Goal: Task Accomplishment & Management: Use online tool/utility

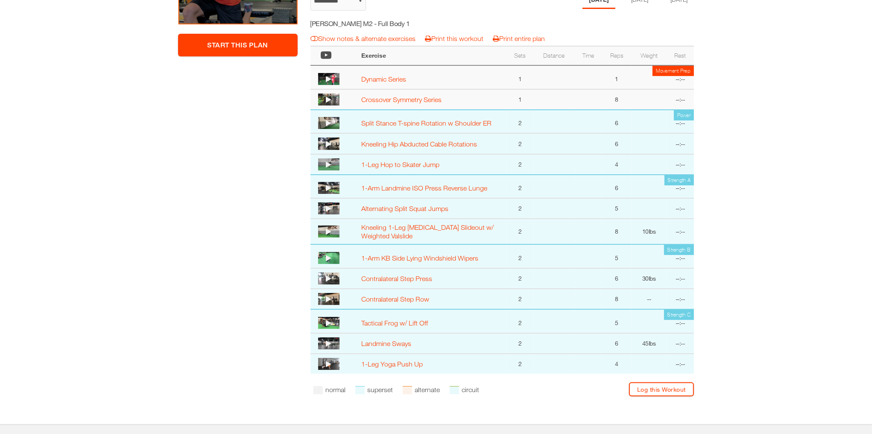
scroll to position [190, 0]
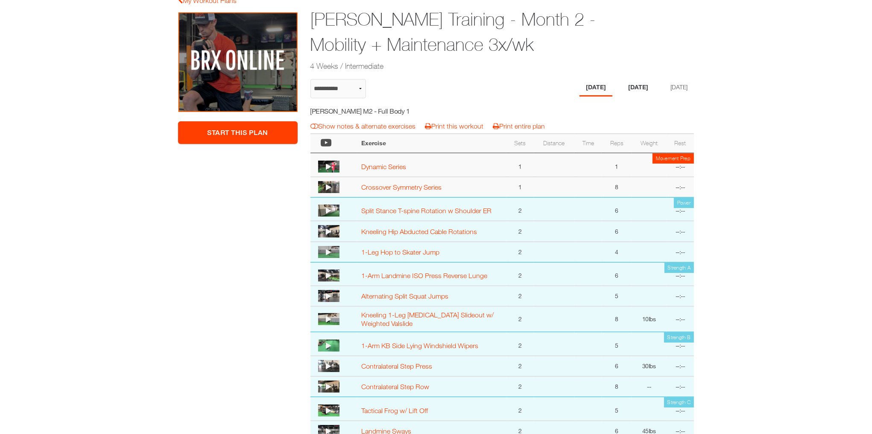
click at [635, 81] on li "Wednesday" at bounding box center [638, 88] width 33 height 18
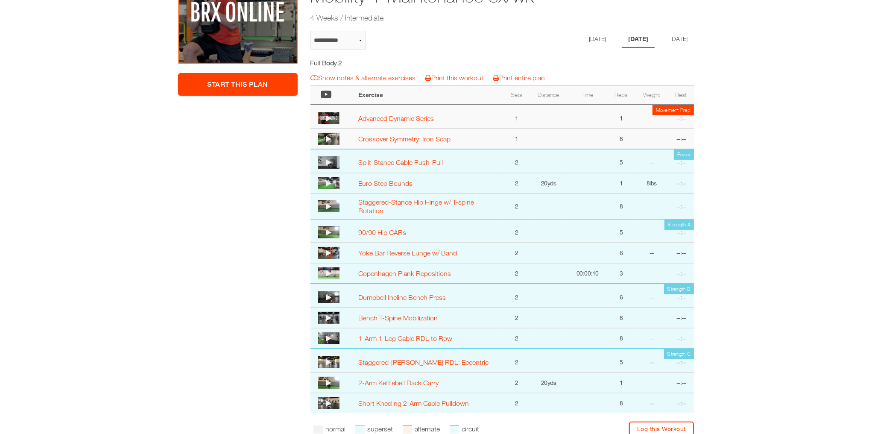
scroll to position [95, 0]
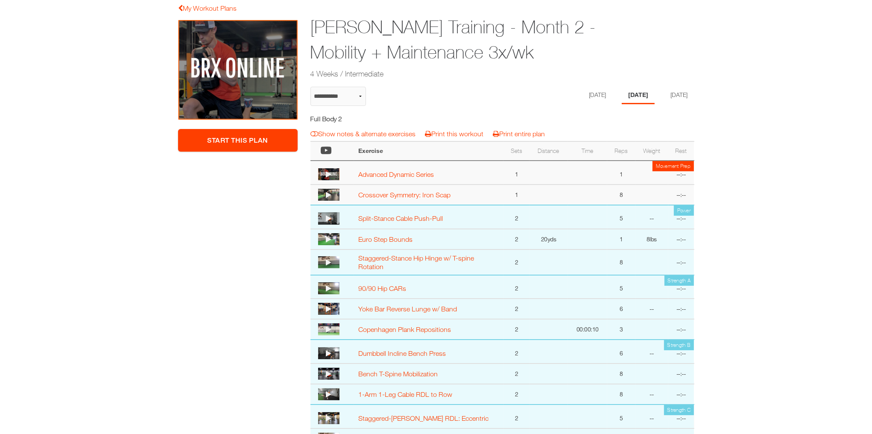
click at [679, 85] on div "Start This Plan Garrett Hogan Training - Month 2 - Mobility + Maintenance 3x/wk…" at bounding box center [502, 260] width 397 height 481
click at [676, 99] on li "Friday" at bounding box center [677, 96] width 33 height 18
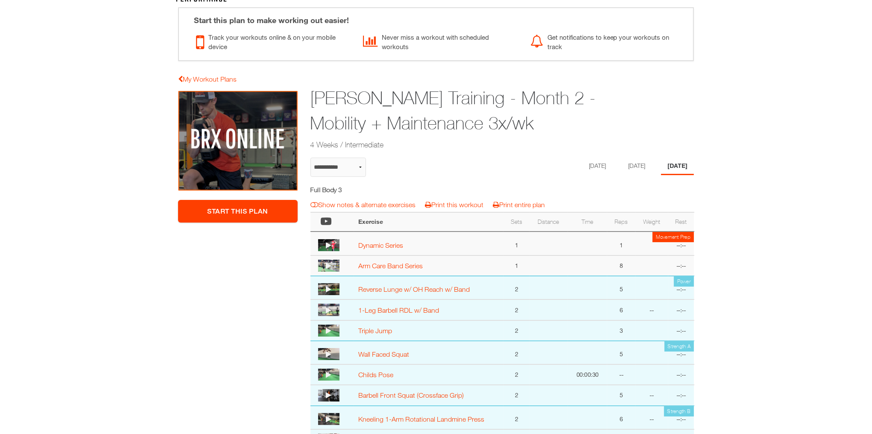
scroll to position [0, 0]
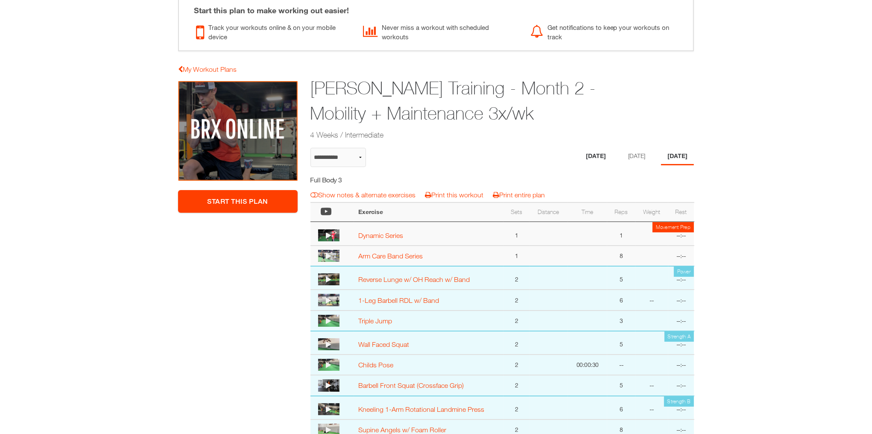
click at [580, 158] on li "[DATE]" at bounding box center [596, 157] width 33 height 18
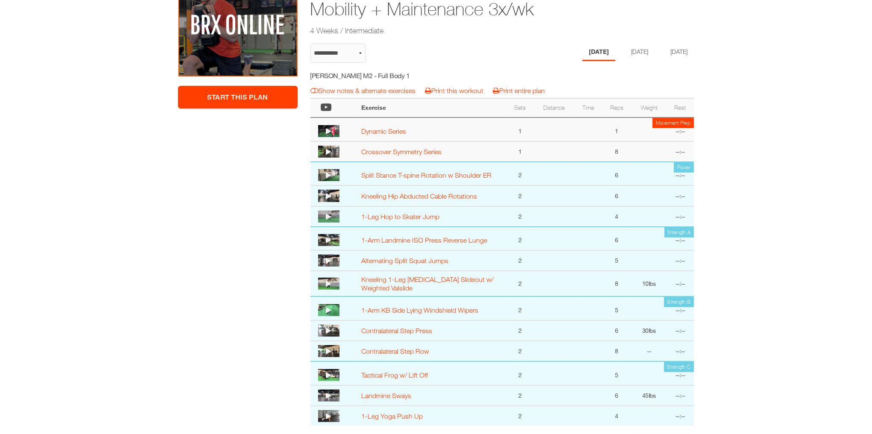
scroll to position [28, 0]
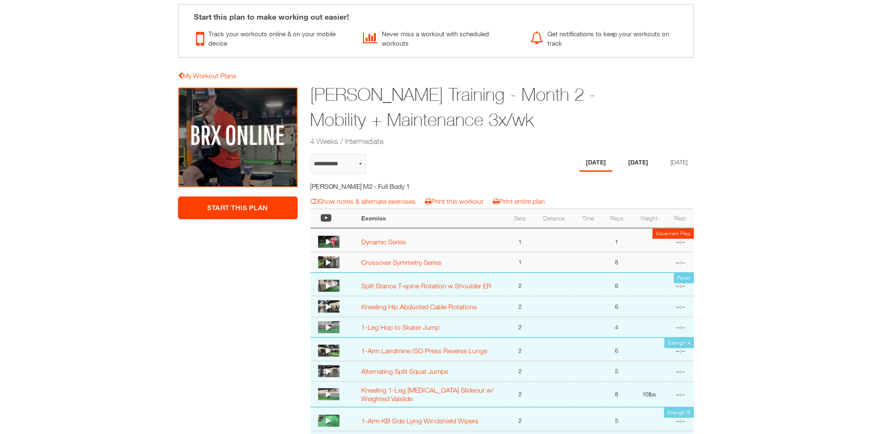
click at [633, 162] on li "Wednesday" at bounding box center [638, 163] width 33 height 18
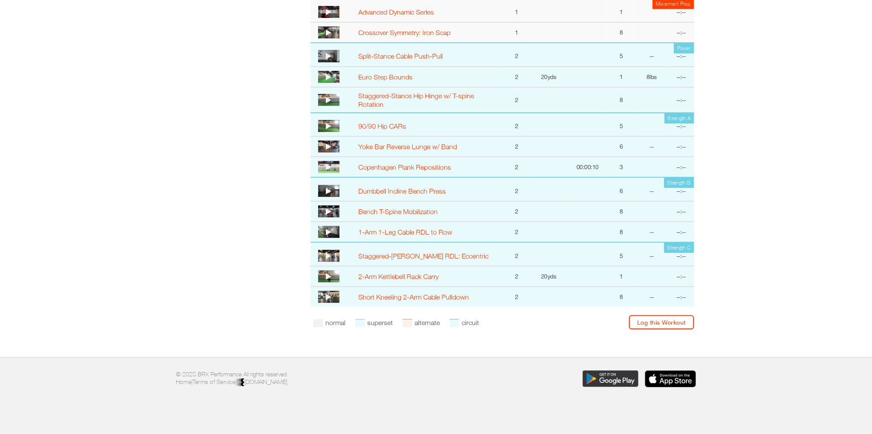
scroll to position [35, 0]
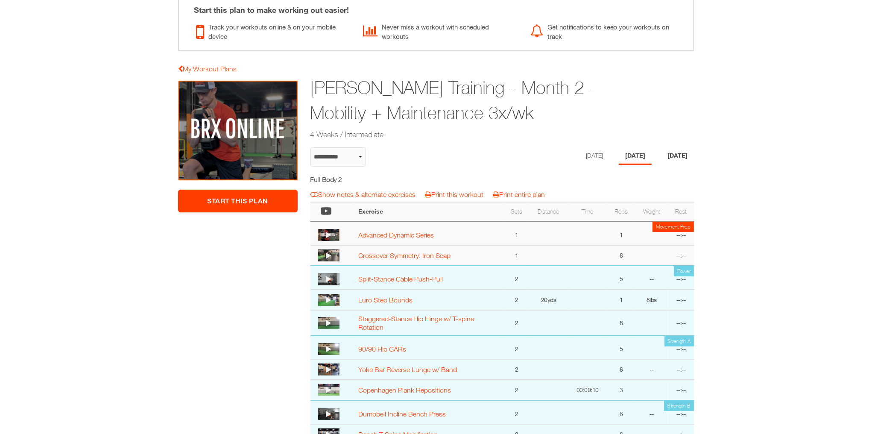
click at [678, 152] on li "Friday" at bounding box center [677, 156] width 33 height 18
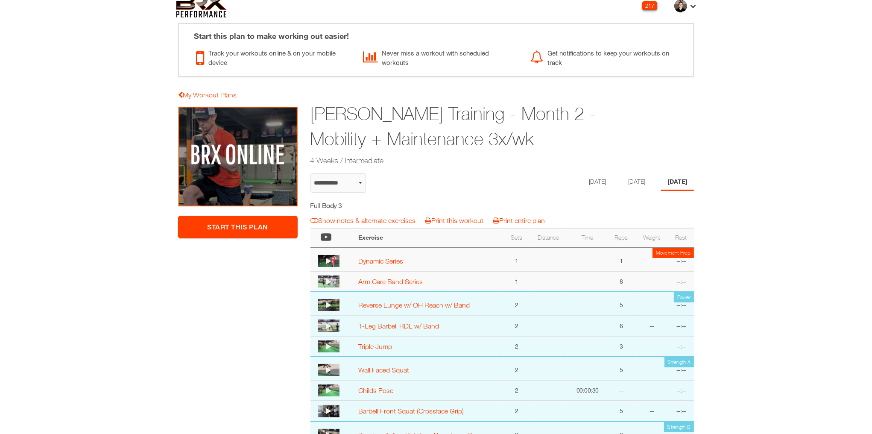
scroll to position [0, 0]
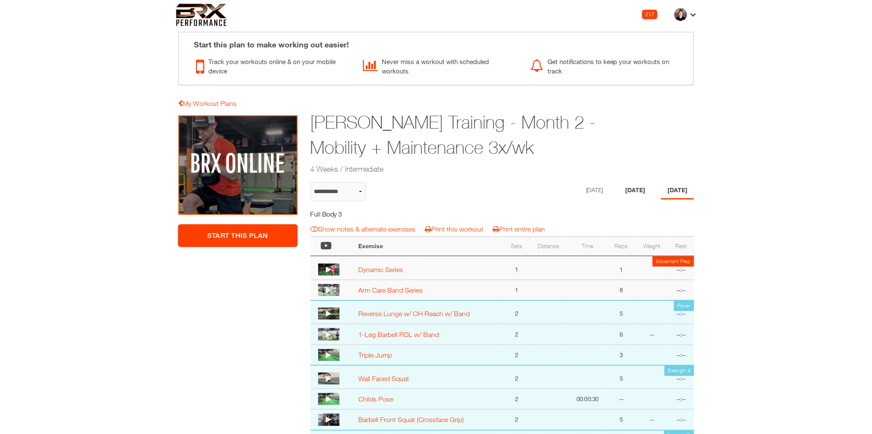
click at [633, 190] on li "Wednesday" at bounding box center [635, 191] width 33 height 18
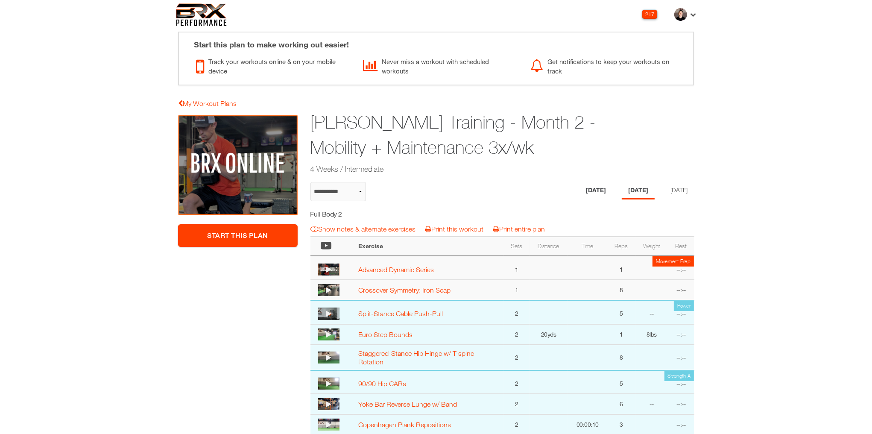
click at [584, 190] on li "[DATE]" at bounding box center [596, 191] width 33 height 18
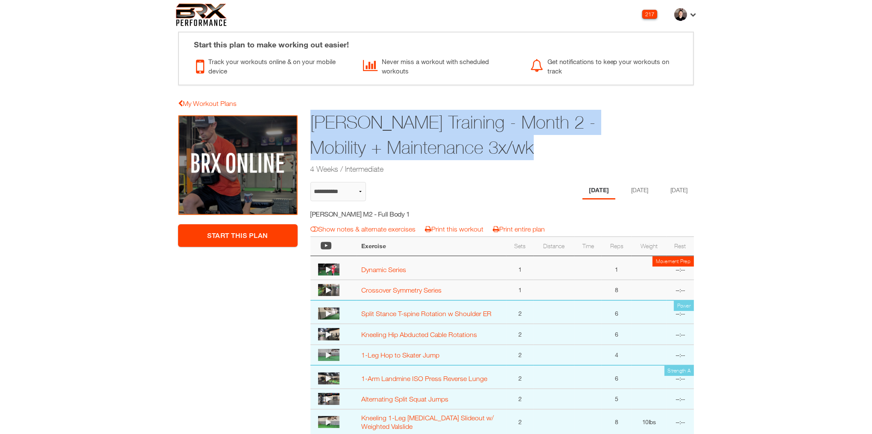
drag, startPoint x: 476, startPoint y: 148, endPoint x: 305, endPoint y: 110, distance: 175.0
click at [305, 110] on div "Garrett Hogan Training - Month 2 - Mobility + Maintenance 3x/wk 4 Weeks / Inter…" at bounding box center [469, 142] width 331 height 69
copy h1 "Garrett Hogan Training - Month 2 - Mobility + Maintenance 3x/wk"
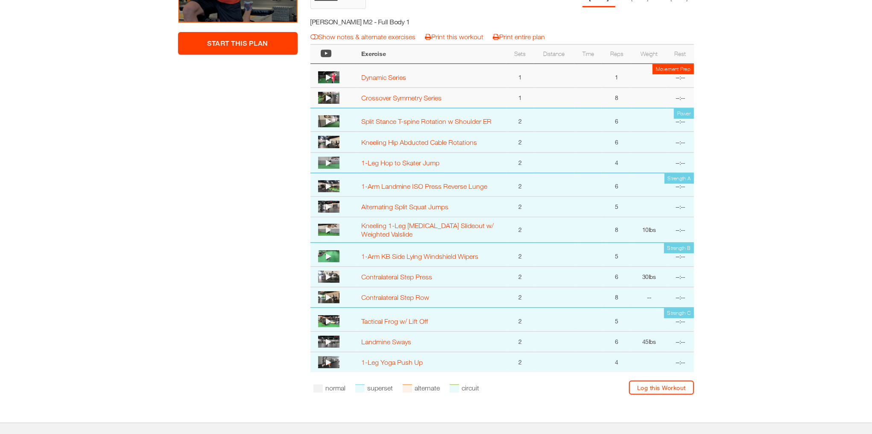
scroll to position [165, 0]
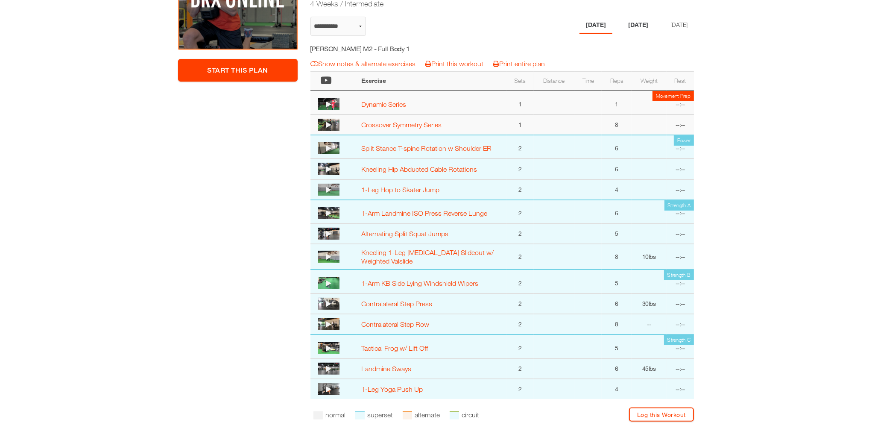
click at [636, 25] on li "Wednesday" at bounding box center [638, 26] width 33 height 18
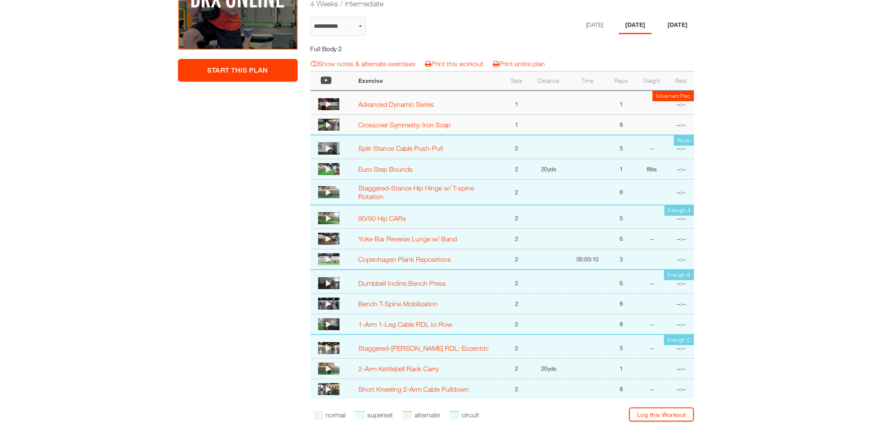
click at [684, 26] on li "Friday" at bounding box center [677, 26] width 33 height 18
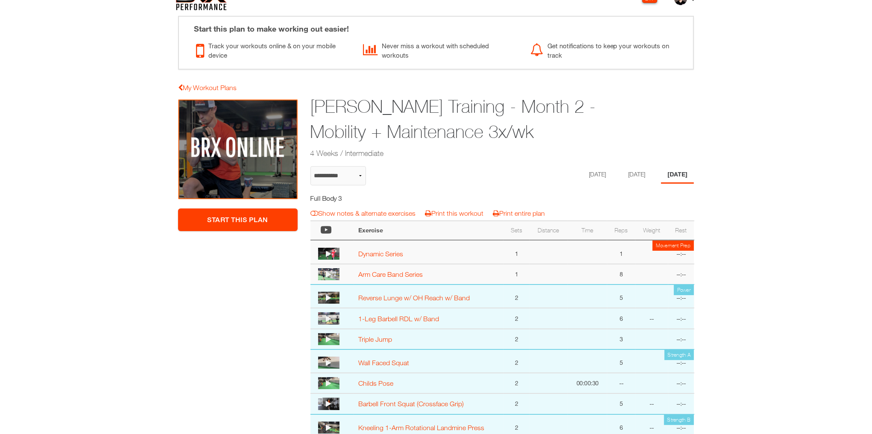
scroll to position [0, 0]
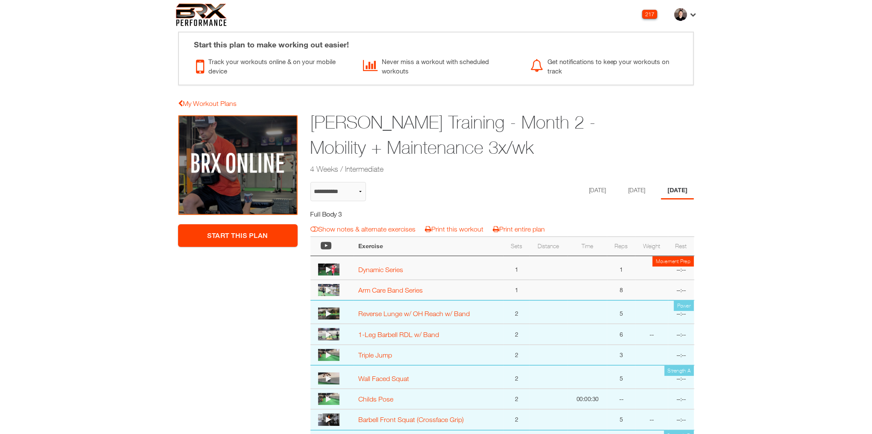
select select "**********"
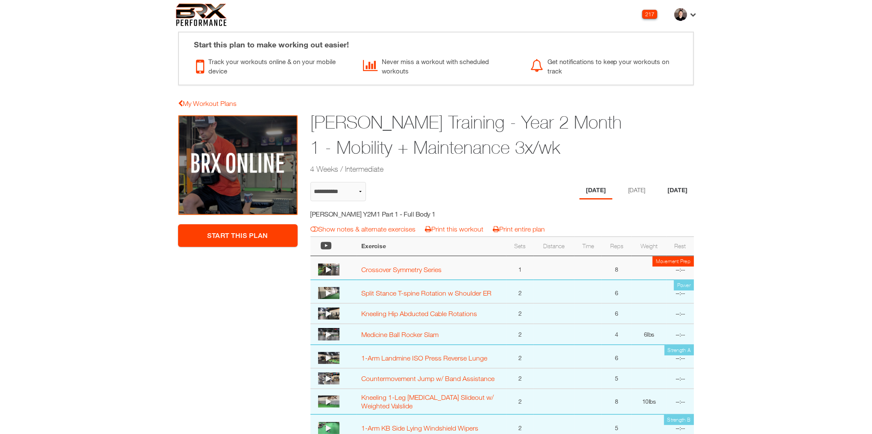
click at [671, 189] on li "Friday" at bounding box center [677, 191] width 33 height 18
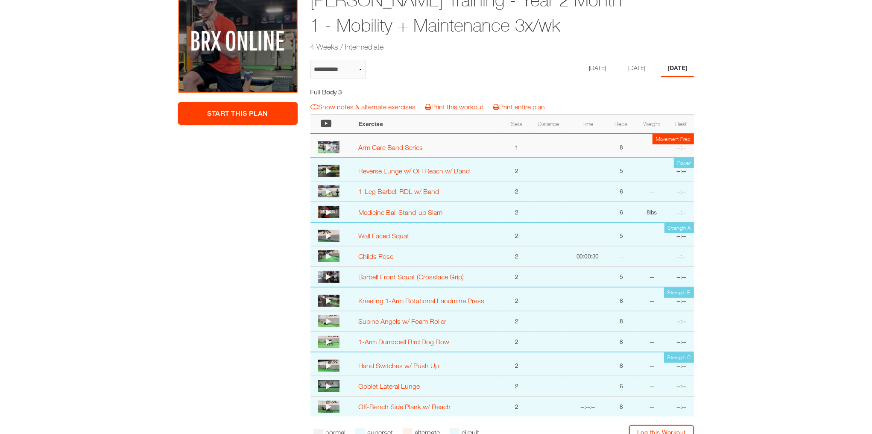
scroll to position [92, 0]
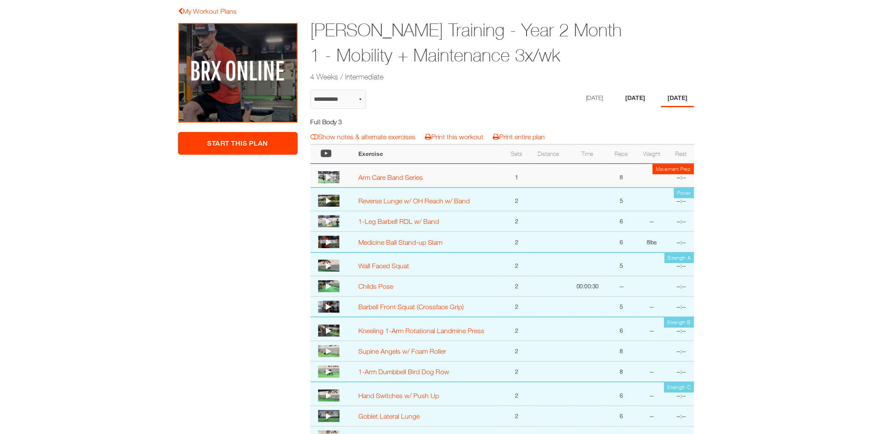
click at [638, 99] on li "Wednesday" at bounding box center [635, 99] width 33 height 18
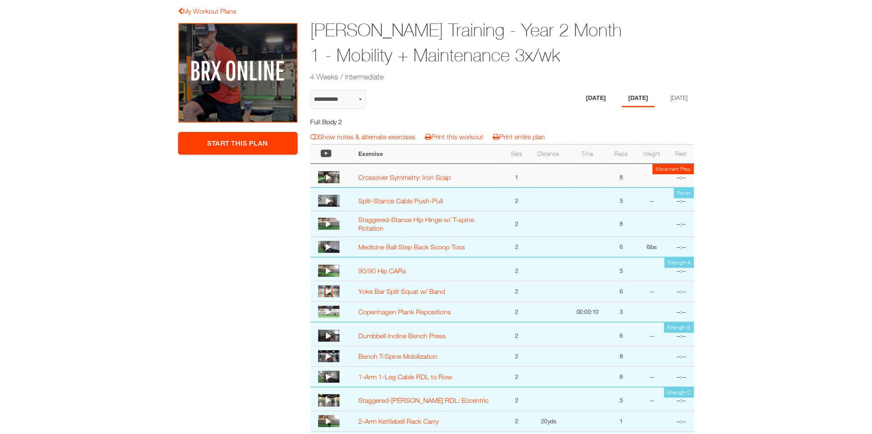
click at [587, 101] on li "[DATE]" at bounding box center [596, 99] width 33 height 18
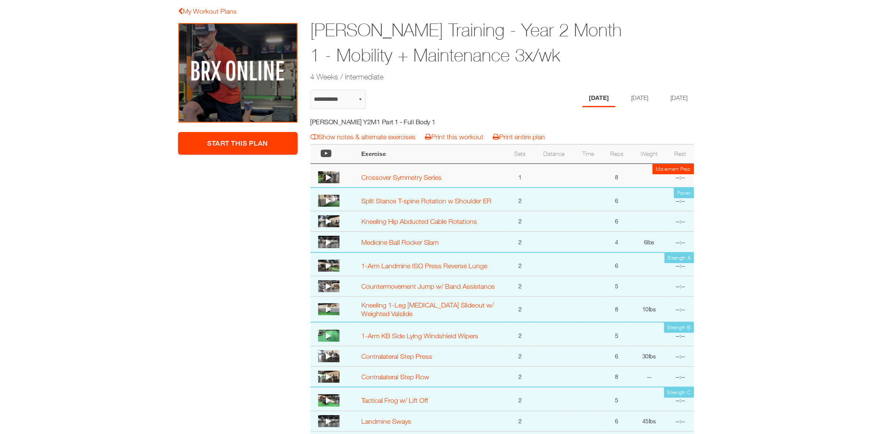
select select "**********"
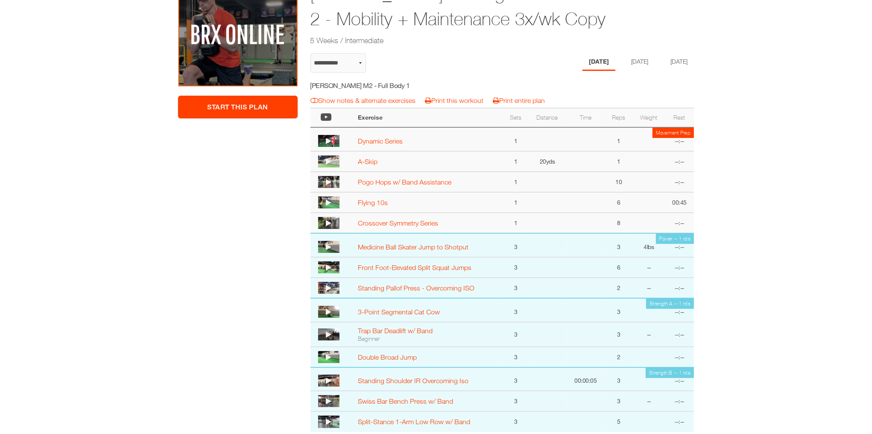
scroll to position [253, 0]
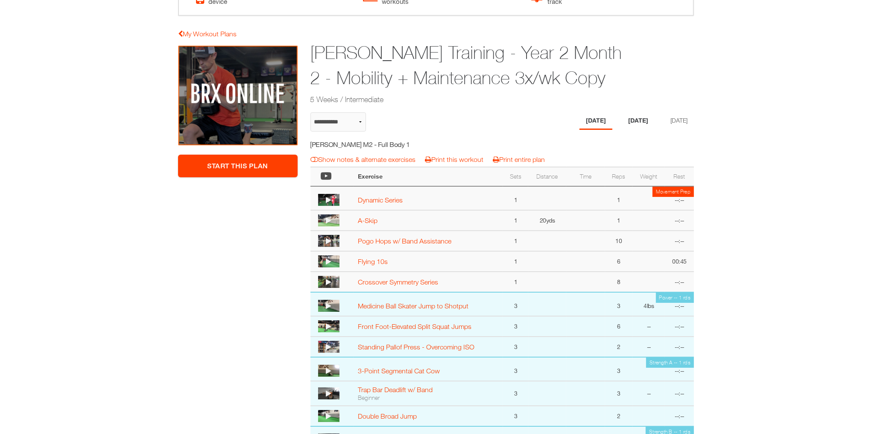
click at [640, 126] on li "[DATE]" at bounding box center [638, 121] width 33 height 18
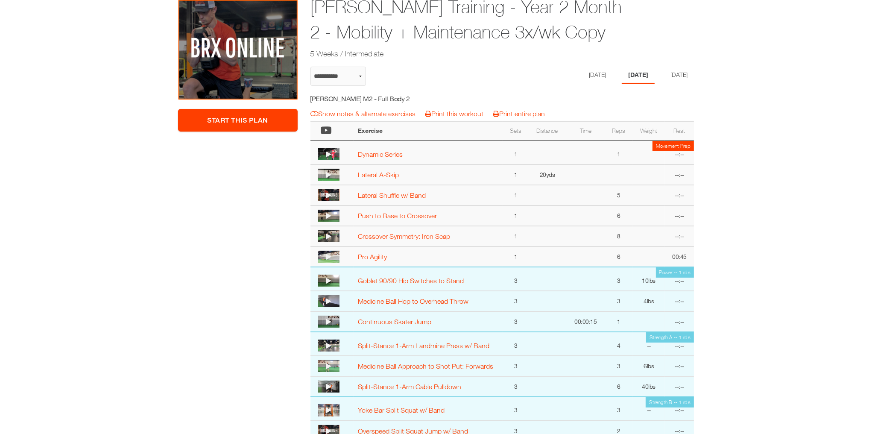
scroll to position [109, 0]
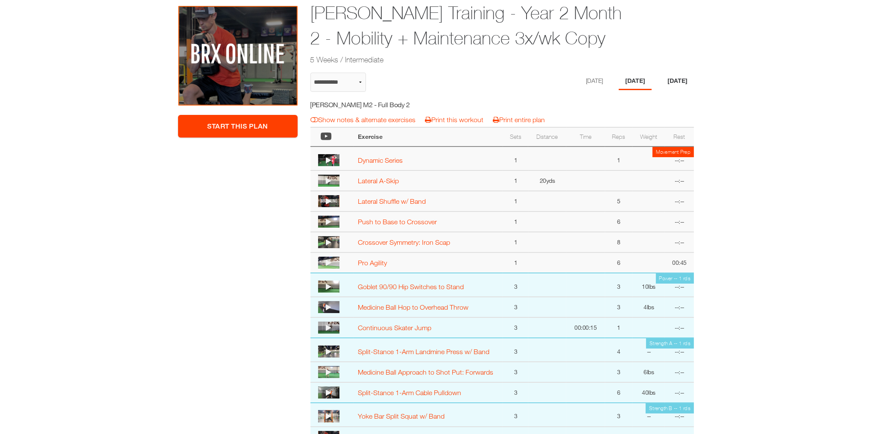
click at [681, 79] on li "Friday" at bounding box center [677, 82] width 33 height 18
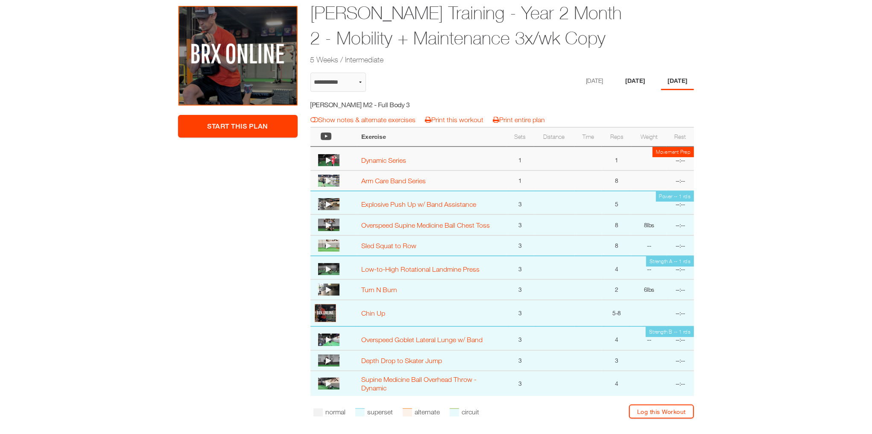
click at [630, 78] on li "[DATE]" at bounding box center [635, 82] width 33 height 18
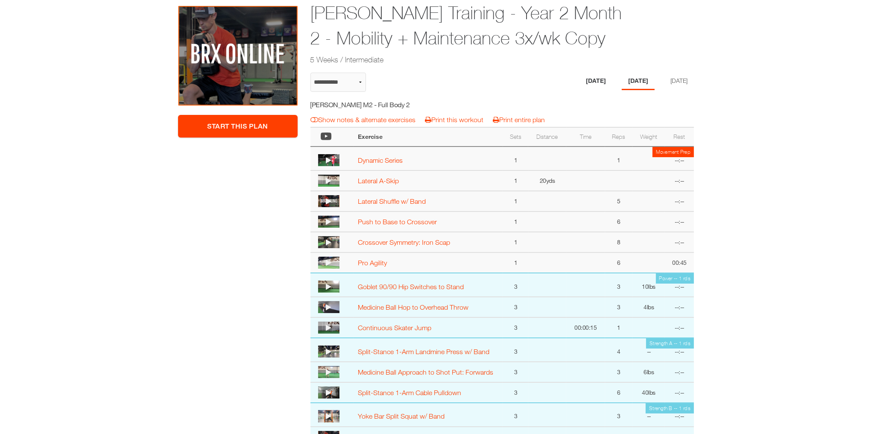
click at [588, 76] on li "[DATE]" at bounding box center [596, 82] width 33 height 18
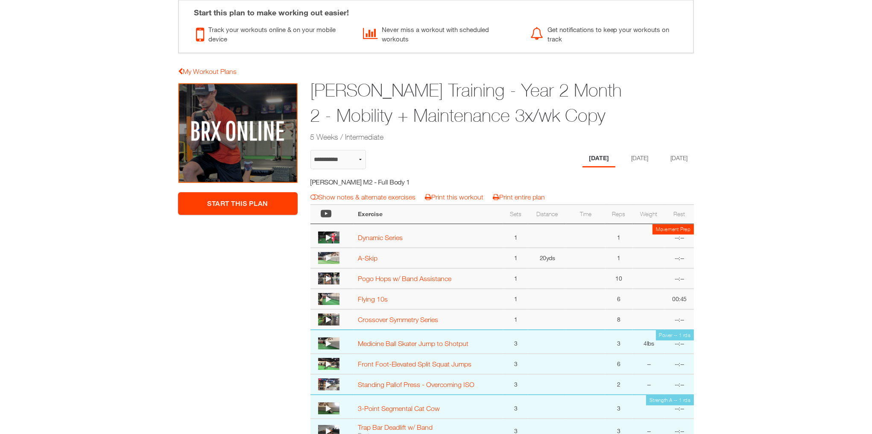
scroll to position [0, 0]
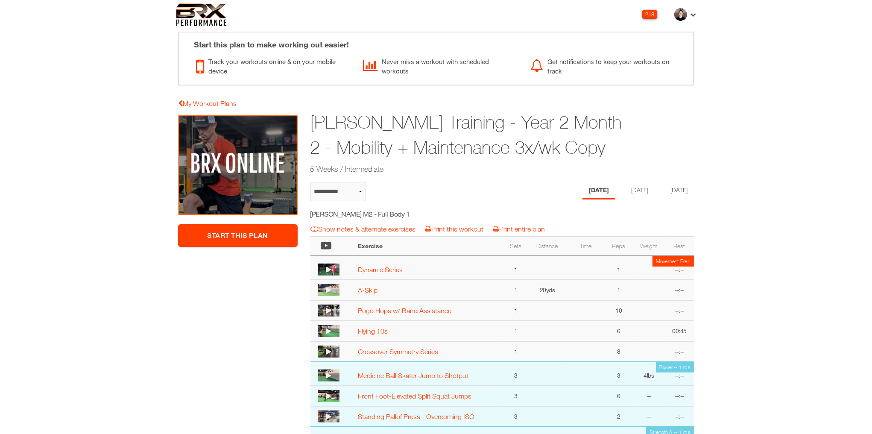
select select "**********"
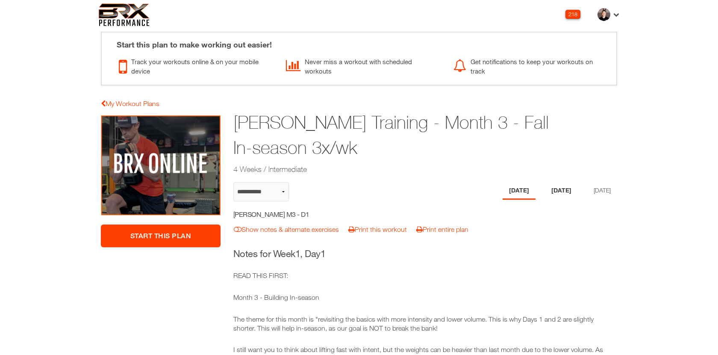
click at [556, 185] on li "[DATE]" at bounding box center [561, 191] width 33 height 18
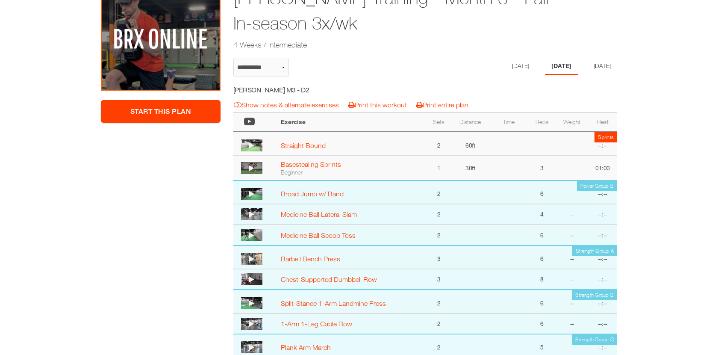
scroll to position [69, 0]
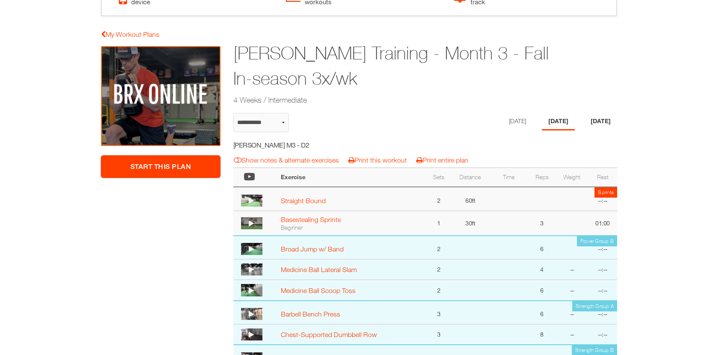
click at [595, 121] on li "[DATE]" at bounding box center [600, 122] width 33 height 18
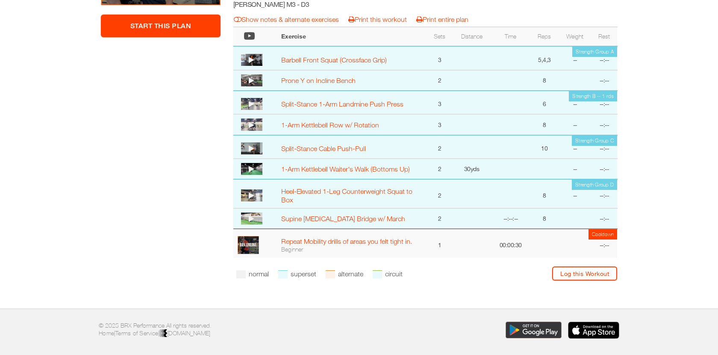
scroll to position [202, 0]
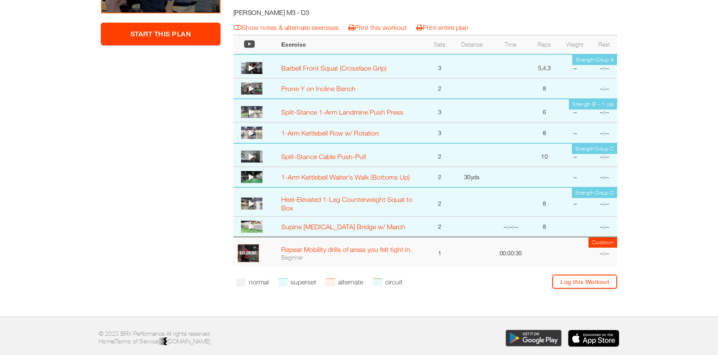
select select "**********"
